Goal: Use online tool/utility: Utilize a website feature to perform a specific function

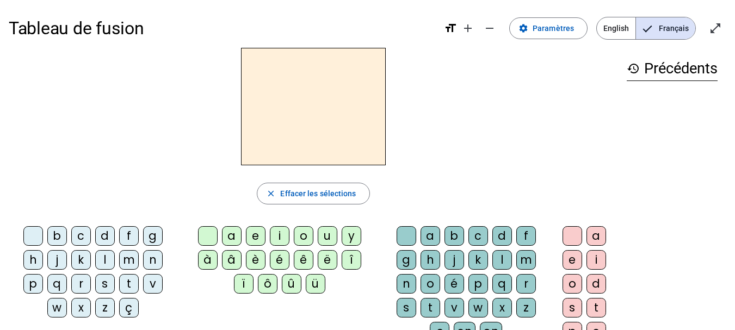
click at [127, 258] on div "m" at bounding box center [129, 260] width 20 height 20
click at [231, 234] on div "a" at bounding box center [232, 236] width 20 height 20
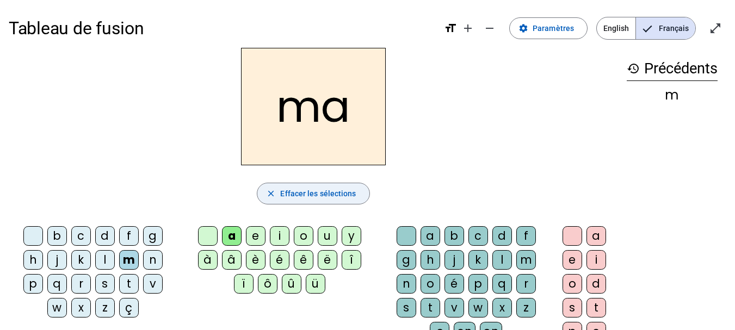
click at [321, 193] on span "Effacer les sélections" at bounding box center [318, 193] width 76 height 13
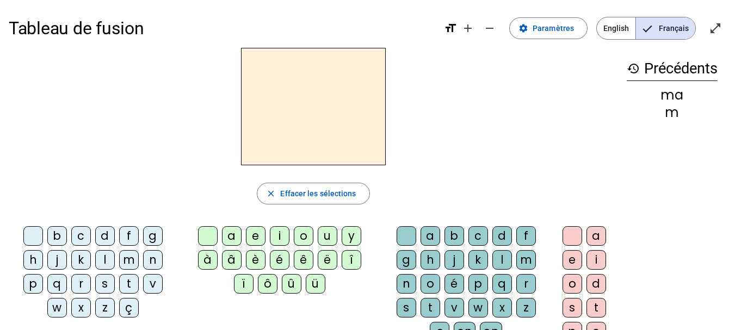
click at [100, 258] on div "l" at bounding box center [105, 260] width 20 height 20
click at [254, 232] on div "e" at bounding box center [256, 236] width 20 height 20
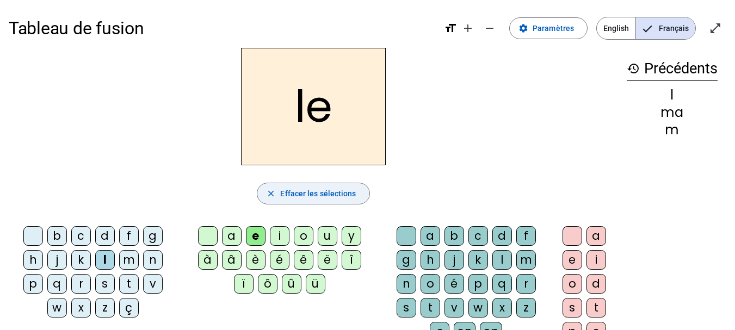
click at [332, 189] on span "Effacer les sélections" at bounding box center [318, 193] width 76 height 13
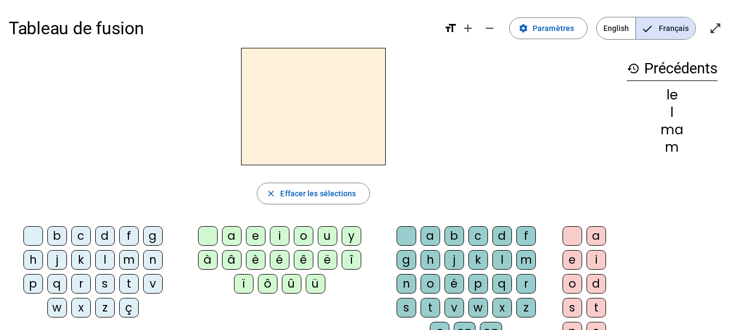
click at [102, 233] on div "d" at bounding box center [105, 236] width 20 height 20
click at [253, 231] on div "e" at bounding box center [256, 236] width 20 height 20
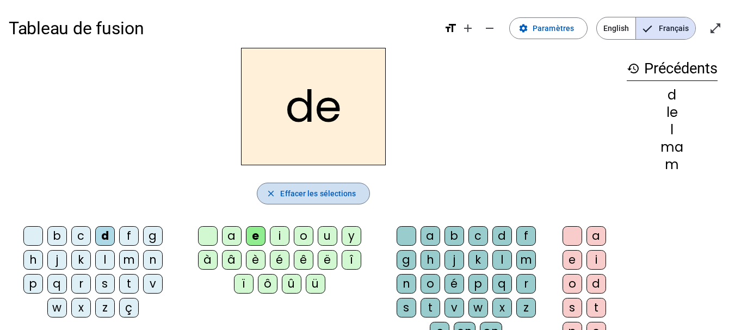
click at [309, 191] on span "Effacer les sélections" at bounding box center [318, 193] width 76 height 13
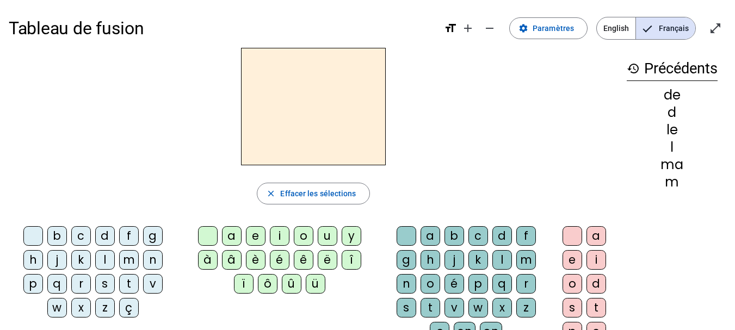
click at [105, 233] on div "d" at bounding box center [105, 236] width 20 height 20
click at [326, 235] on div "u" at bounding box center [328, 236] width 20 height 20
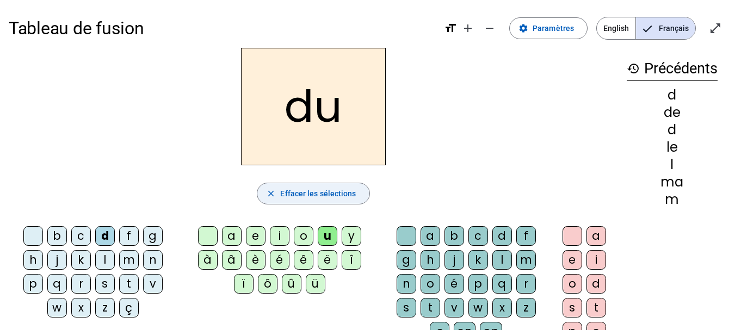
click at [298, 193] on span "Effacer les sélections" at bounding box center [318, 193] width 76 height 13
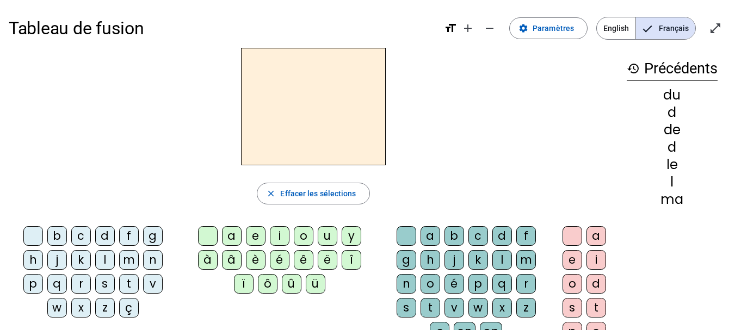
click at [129, 283] on div "t" at bounding box center [129, 284] width 20 height 20
click at [328, 234] on div "u" at bounding box center [328, 236] width 20 height 20
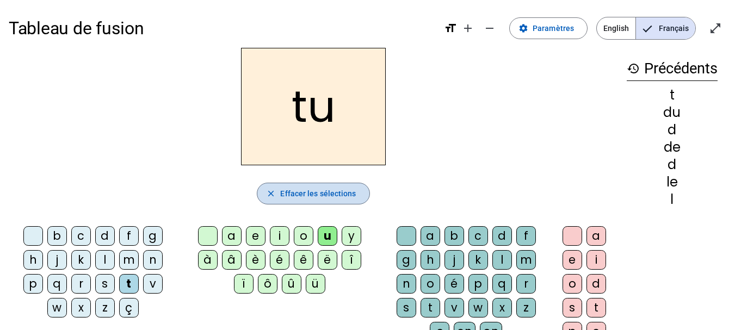
click at [329, 192] on span "Effacer les sélections" at bounding box center [318, 193] width 76 height 13
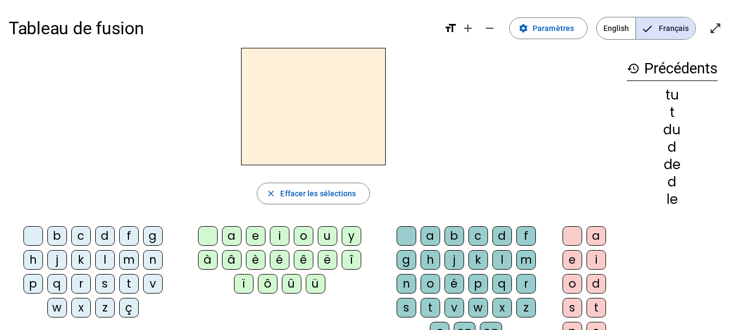
click at [127, 280] on div "t" at bounding box center [129, 284] width 20 height 20
click at [232, 230] on div "a" at bounding box center [232, 236] width 20 height 20
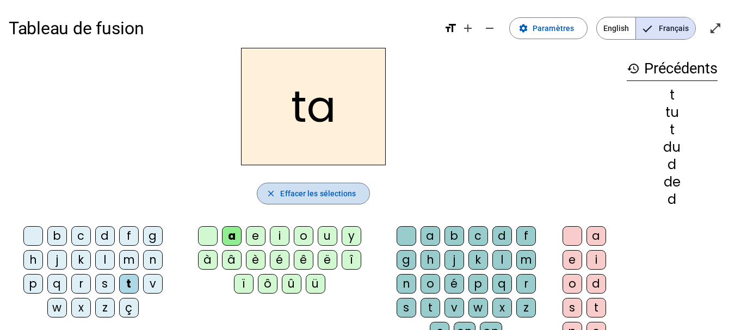
click at [295, 190] on span "Effacer les sélections" at bounding box center [318, 193] width 76 height 13
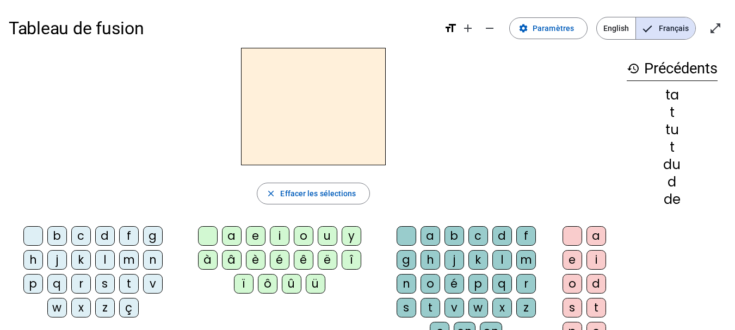
click at [125, 283] on div "t" at bounding box center [129, 284] width 20 height 20
click at [253, 234] on div "e" at bounding box center [256, 236] width 20 height 20
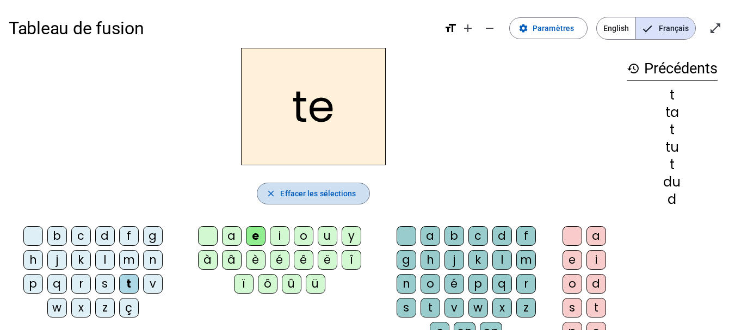
click at [302, 191] on span "Effacer les sélections" at bounding box center [318, 193] width 76 height 13
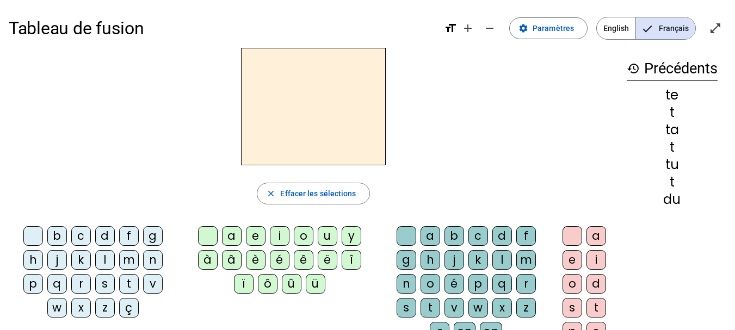
click at [126, 259] on div "m" at bounding box center [129, 260] width 20 height 20
click at [257, 234] on div "e" at bounding box center [256, 236] width 20 height 20
